Goal: Contribute content

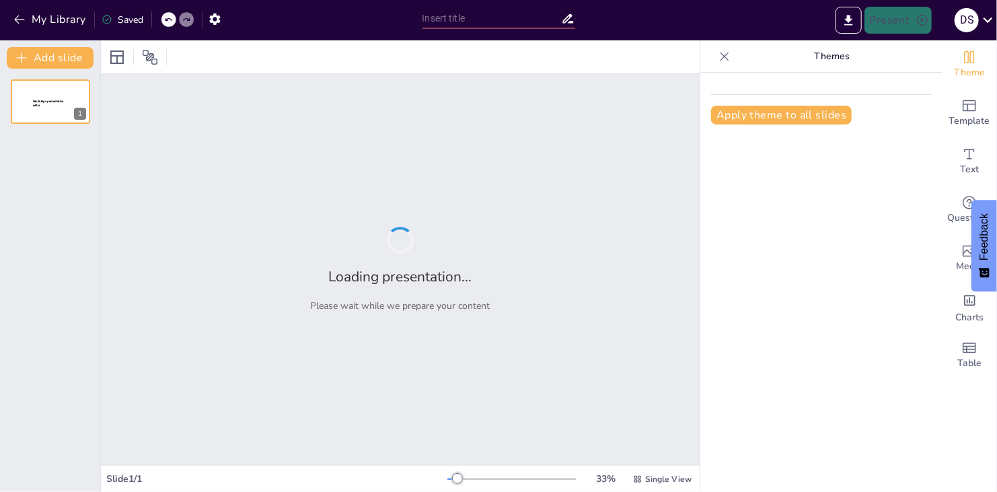
type input "ENSAYO LITERARIO"
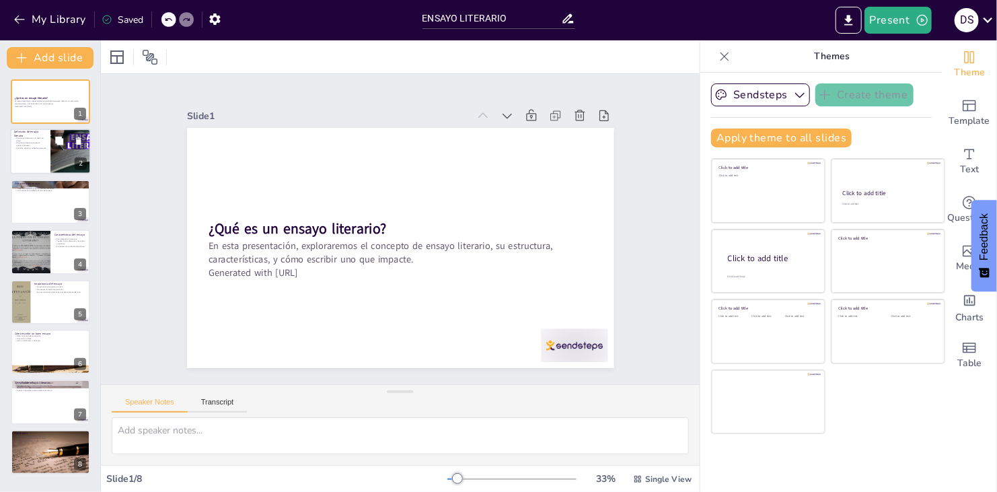
click at [60, 154] on div at bounding box center [70, 152] width 81 height 46
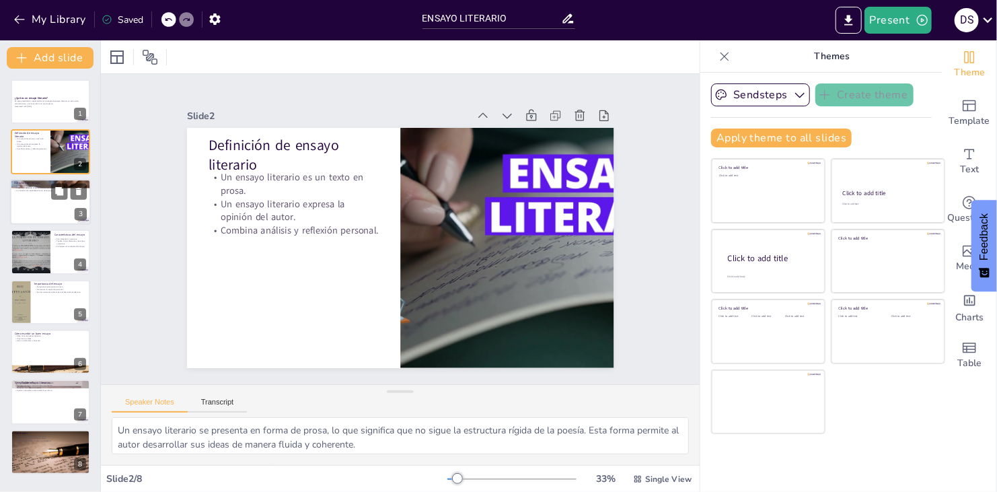
click at [23, 205] on div at bounding box center [50, 202] width 81 height 46
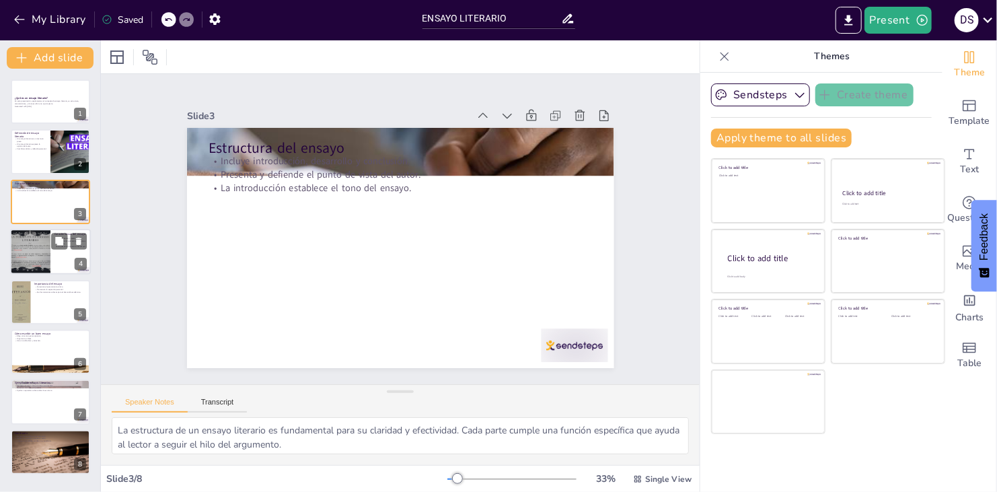
click at [33, 247] on div at bounding box center [30, 252] width 61 height 46
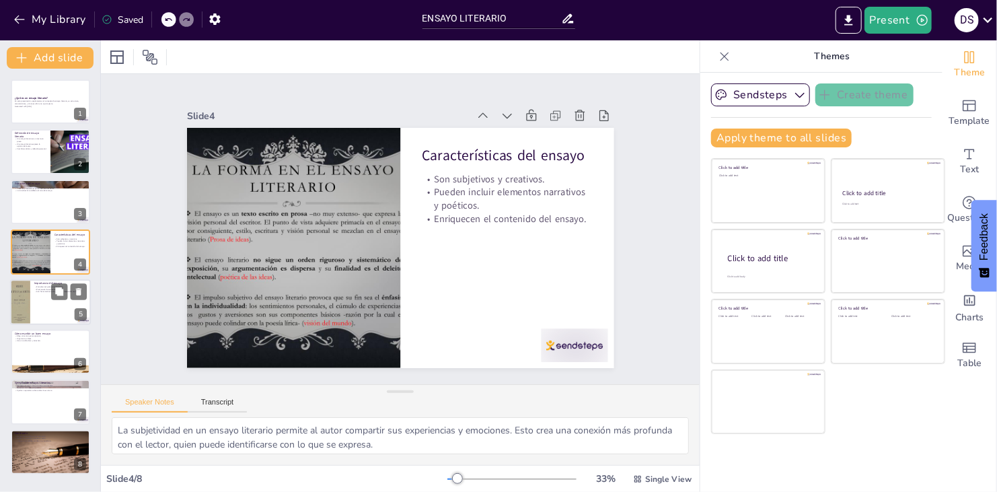
click at [34, 302] on div at bounding box center [50, 302] width 81 height 46
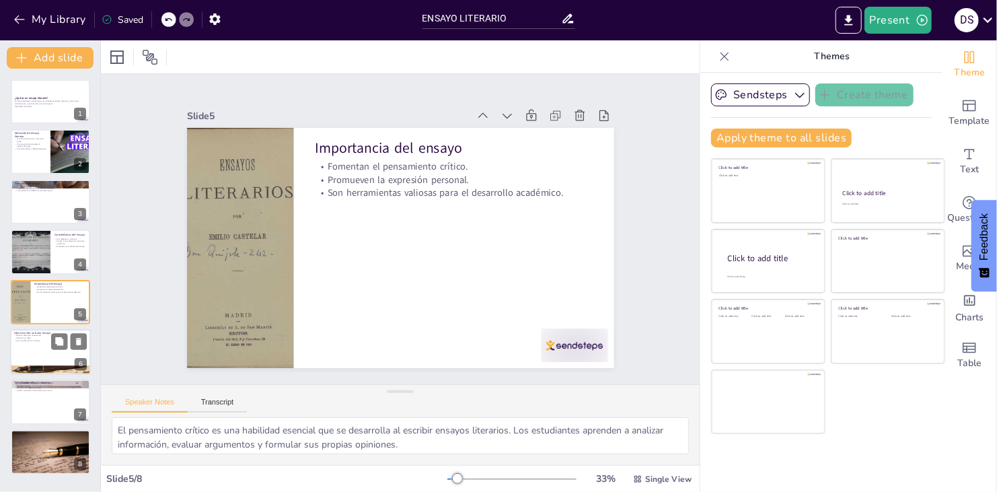
click at [28, 348] on div at bounding box center [50, 352] width 81 height 46
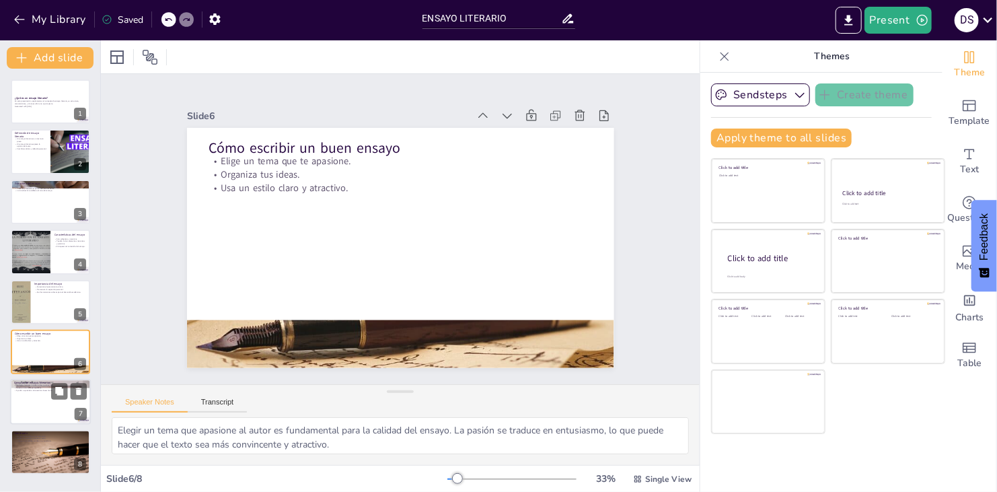
click at [30, 394] on div at bounding box center [50, 403] width 81 height 46
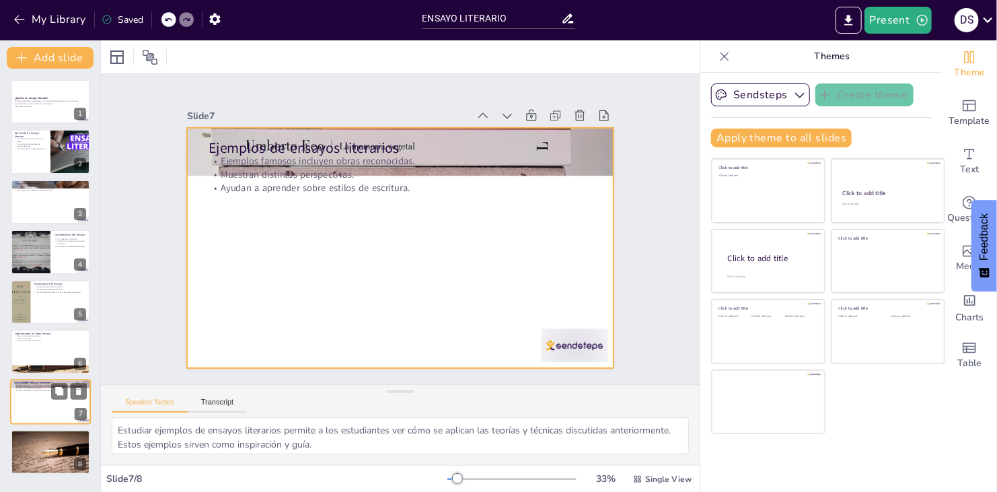
click at [34, 419] on div at bounding box center [50, 403] width 81 height 46
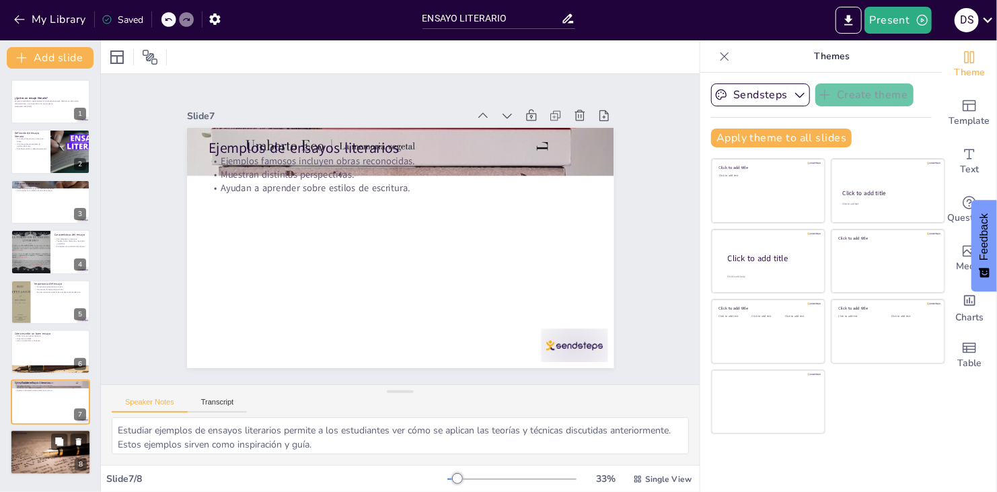
click at [36, 445] on div at bounding box center [50, 452] width 81 height 81
type textarea "La expresión a través del ensayo literario permite a los autores compartir sus …"
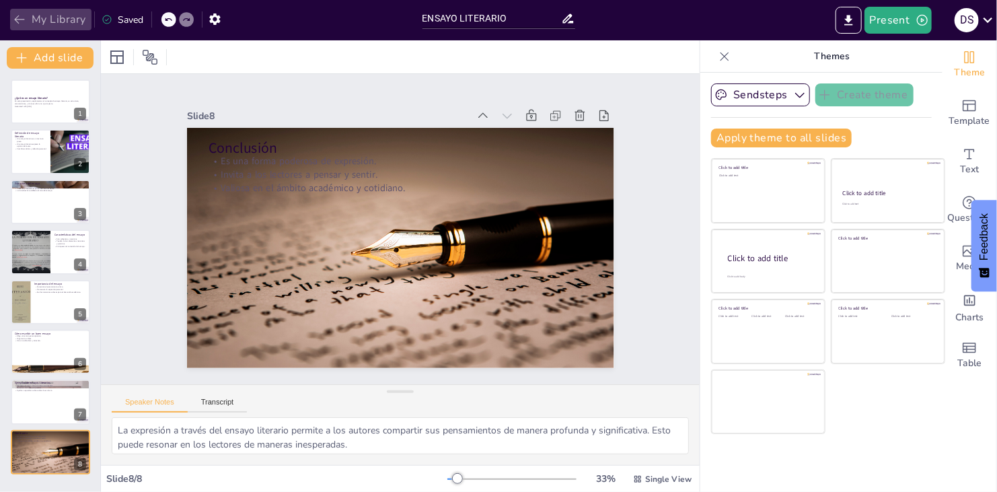
click at [13, 13] on icon "button" at bounding box center [19, 19] width 13 height 13
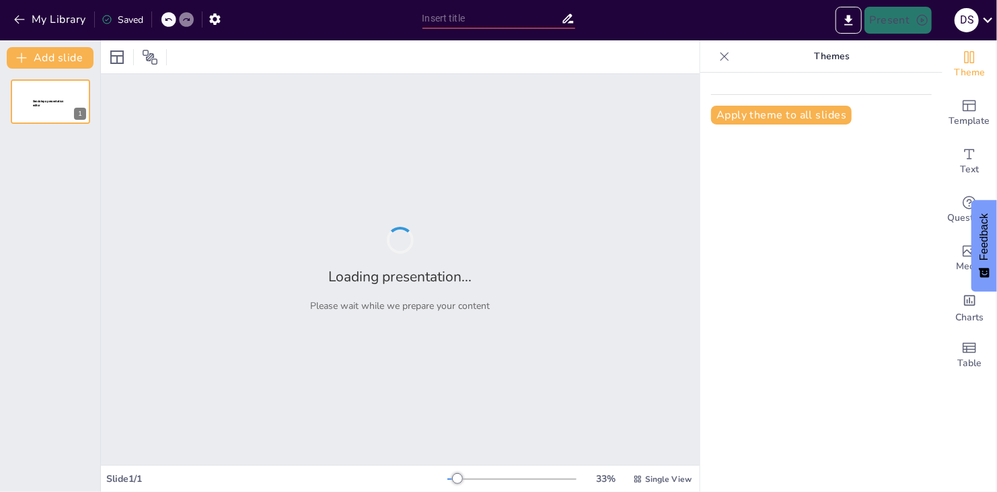
type input "ENSAYO LITERARIO"
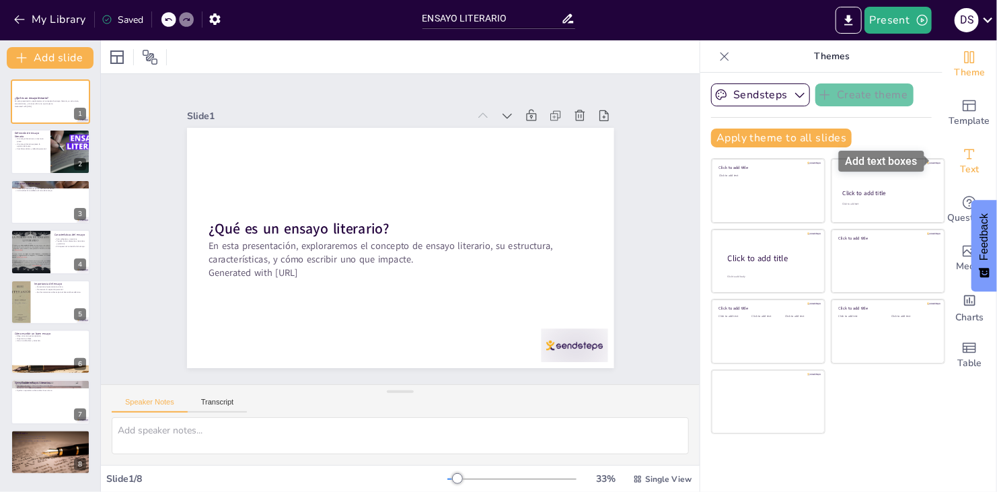
click at [974, 166] on div "Text" at bounding box center [970, 161] width 54 height 48
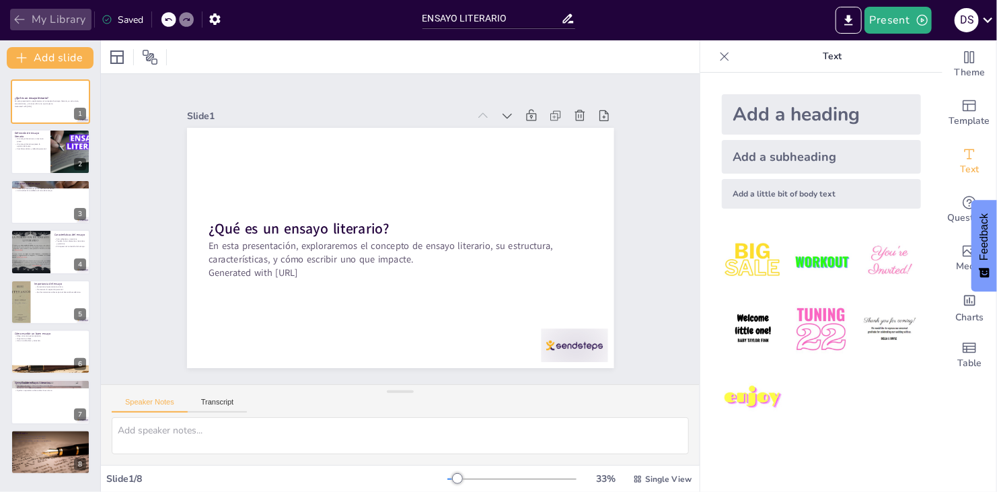
click at [24, 18] on icon "button" at bounding box center [19, 19] width 13 height 13
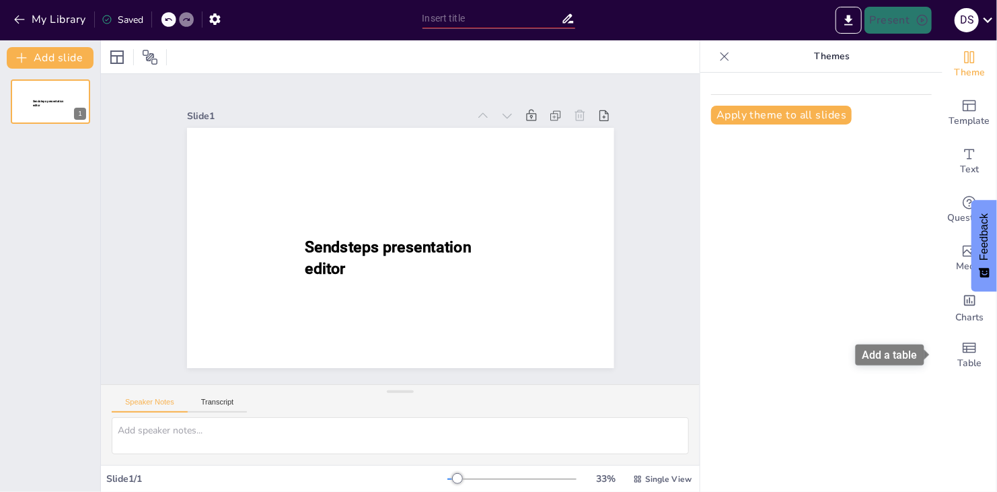
type input "ENSAYO LITERARIO"
